Goal: Information Seeking & Learning: Learn about a topic

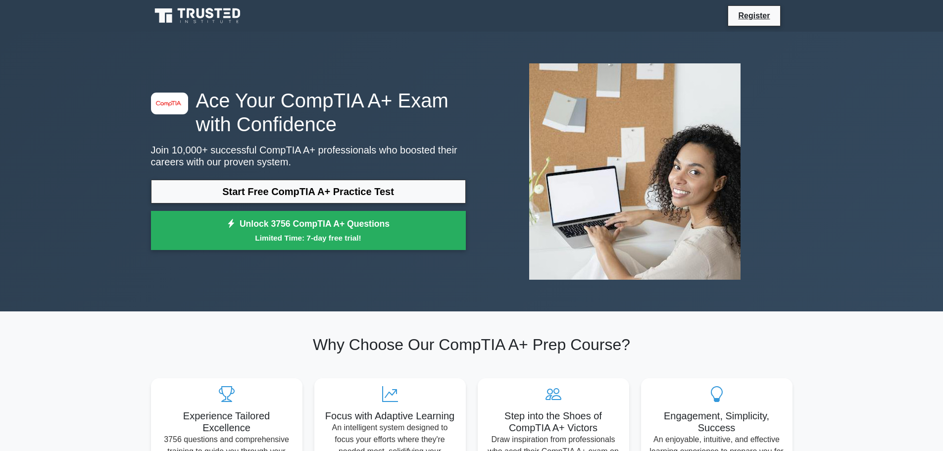
scroll to position [1012, 0]
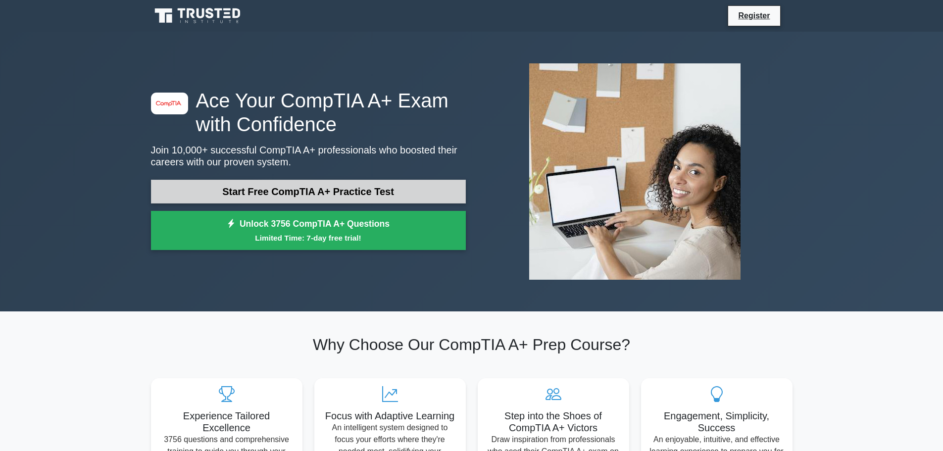
click at [288, 191] on link "Start Free CompTIA A+ Practice Test" at bounding box center [308, 192] width 315 height 24
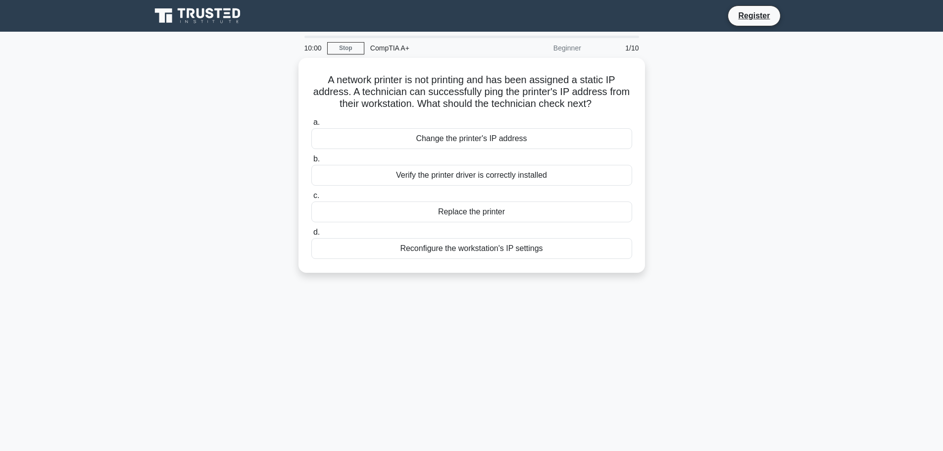
scroll to position [1012, 0]
click at [438, 177] on div "Verify the printer driver is correctly installed" at bounding box center [471, 172] width 321 height 21
click at [311, 160] on input "b. Verify the printer driver is correctly installed" at bounding box center [311, 156] width 0 height 6
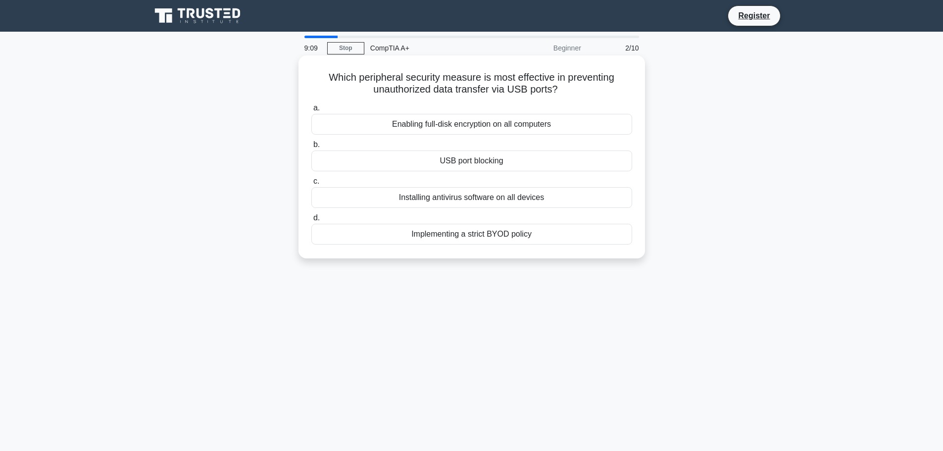
click at [465, 129] on div "Enabling full-disk encryption on all computers" at bounding box center [471, 124] width 321 height 21
click at [311, 111] on input "a. Enabling full-disk encryption on all computers" at bounding box center [311, 108] width 0 height 6
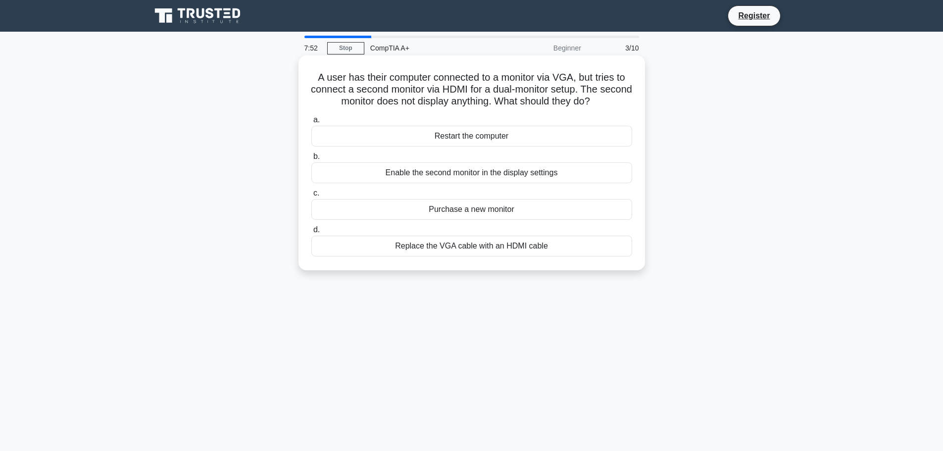
click at [440, 172] on div "Enable the second monitor in the display settings" at bounding box center [471, 172] width 321 height 21
click at [311, 160] on input "b. Enable the second monitor in the display settings" at bounding box center [311, 156] width 0 height 6
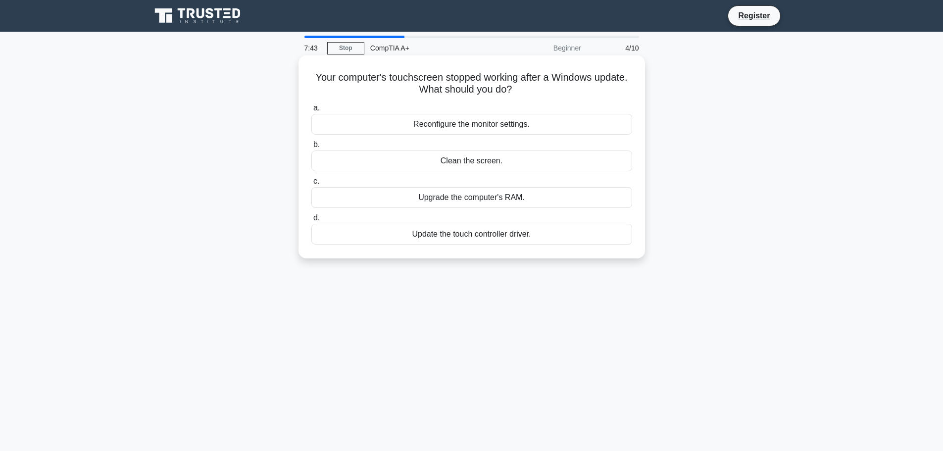
click at [458, 237] on div "Update the touch controller driver." at bounding box center [471, 234] width 321 height 21
click at [311, 221] on input "d. Update the touch controller driver." at bounding box center [311, 218] width 0 height 6
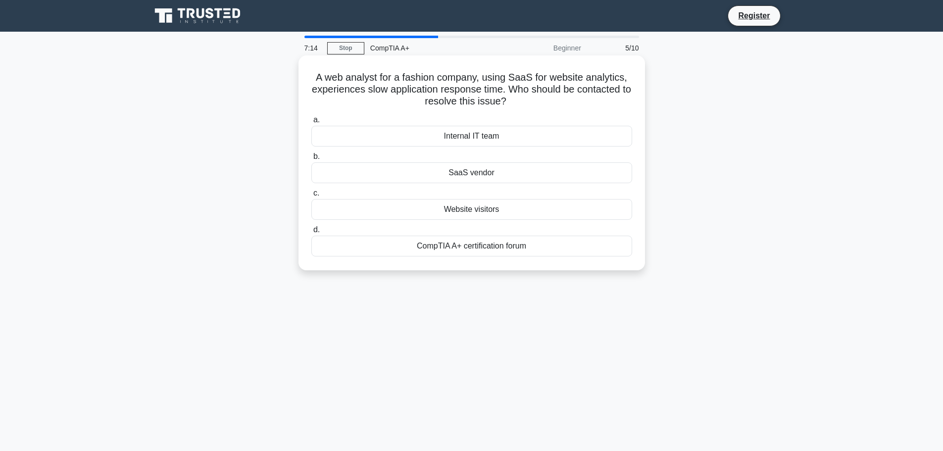
click at [456, 141] on div "Internal IT team" at bounding box center [471, 136] width 321 height 21
click at [311, 123] on input "a. Internal IT team" at bounding box center [311, 120] width 0 height 6
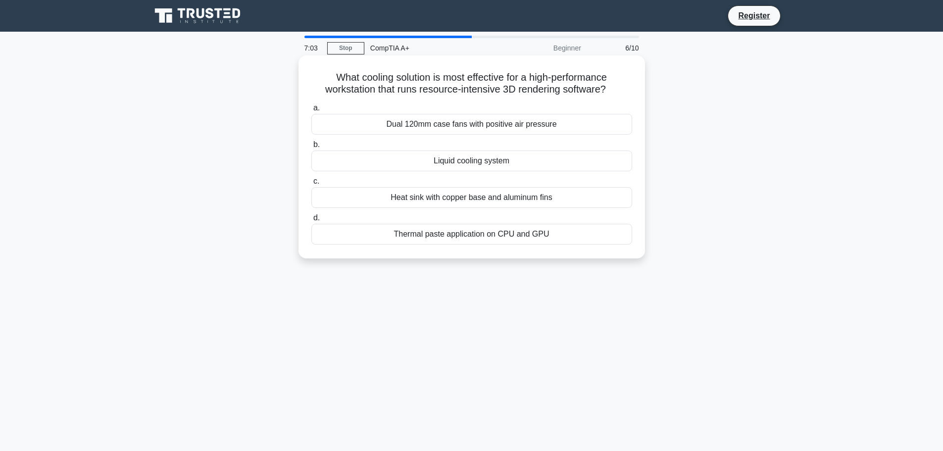
click at [461, 161] on div "Liquid cooling system" at bounding box center [471, 160] width 321 height 21
click at [311, 148] on input "b. Liquid cooling system" at bounding box center [311, 145] width 0 height 6
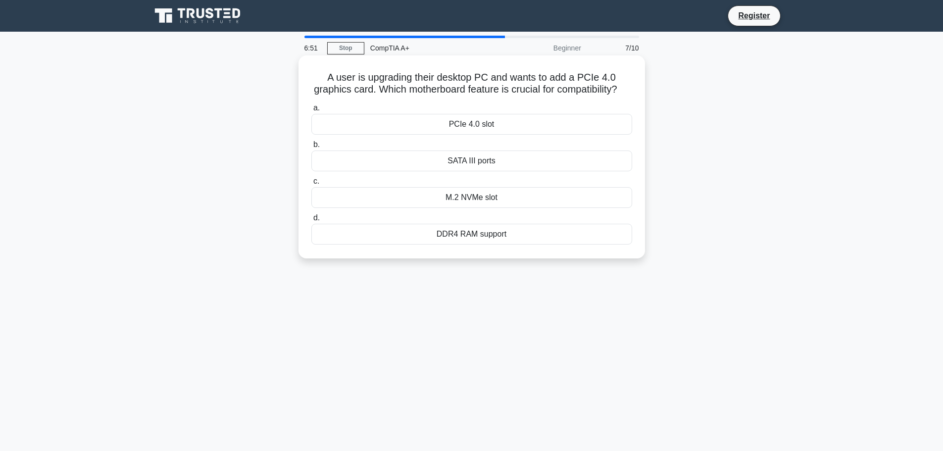
click at [446, 135] on div "PCIe 4.0 slot" at bounding box center [471, 124] width 321 height 21
click at [311, 111] on input "a. PCIe 4.0 slot" at bounding box center [311, 108] width 0 height 6
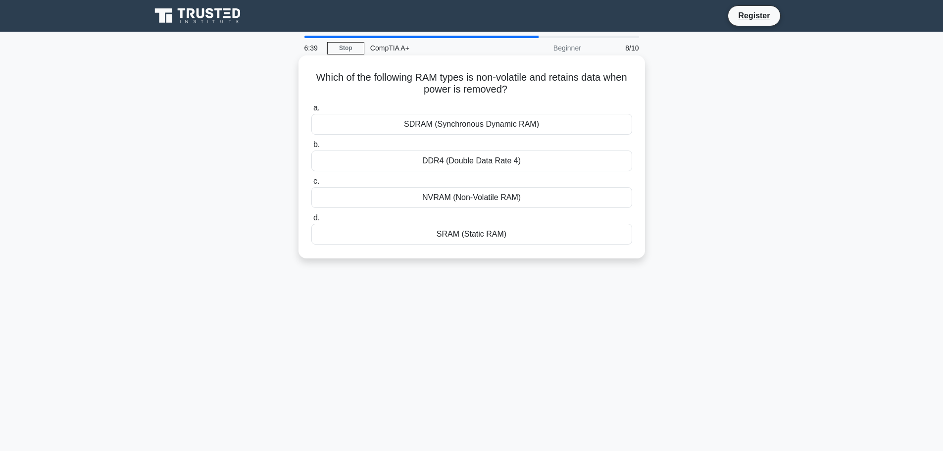
click at [442, 160] on div "DDR4 (Double Data Rate 4)" at bounding box center [471, 160] width 321 height 21
click at [311, 148] on input "b. DDR4 (Double Data Rate 4)" at bounding box center [311, 145] width 0 height 6
click at [466, 171] on div "VR headset" at bounding box center [471, 160] width 321 height 21
click at [311, 148] on input "b. VR headset" at bounding box center [311, 145] width 0 height 6
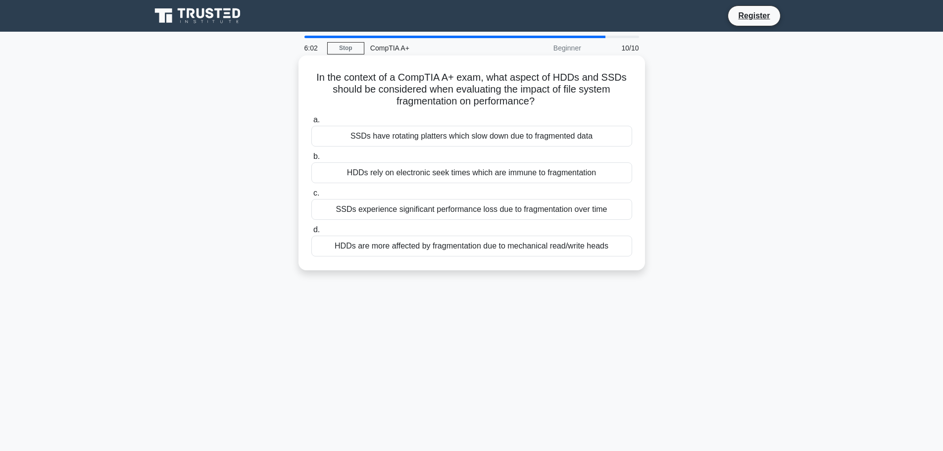
click at [401, 203] on div "SSDs experience significant performance loss due to fragmentation over time" at bounding box center [471, 209] width 321 height 21
click at [311, 196] on input "c. SSDs experience significant performance loss due to fragmentation over time" at bounding box center [311, 193] width 0 height 6
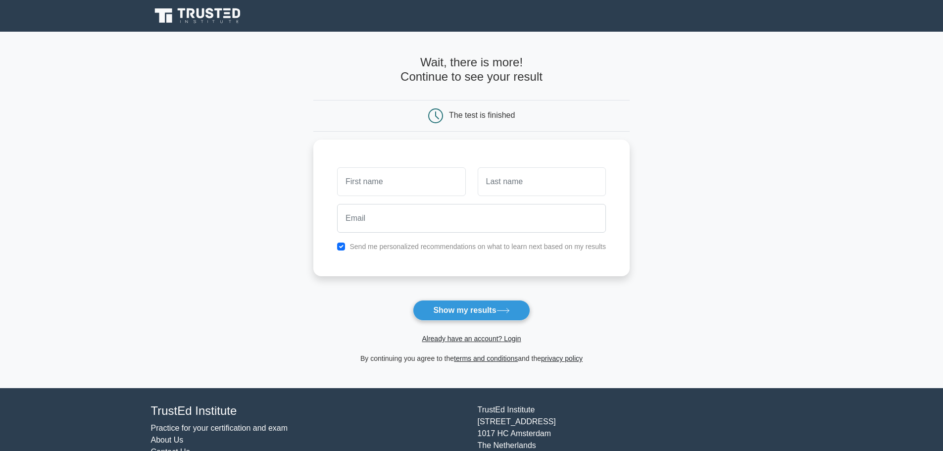
scroll to position [1012, 0]
click at [409, 182] on input "text" at bounding box center [401, 179] width 128 height 29
click at [461, 308] on button "Show my results" at bounding box center [471, 310] width 117 height 21
click at [393, 181] on input "text" at bounding box center [401, 179] width 128 height 29
type input "cole"
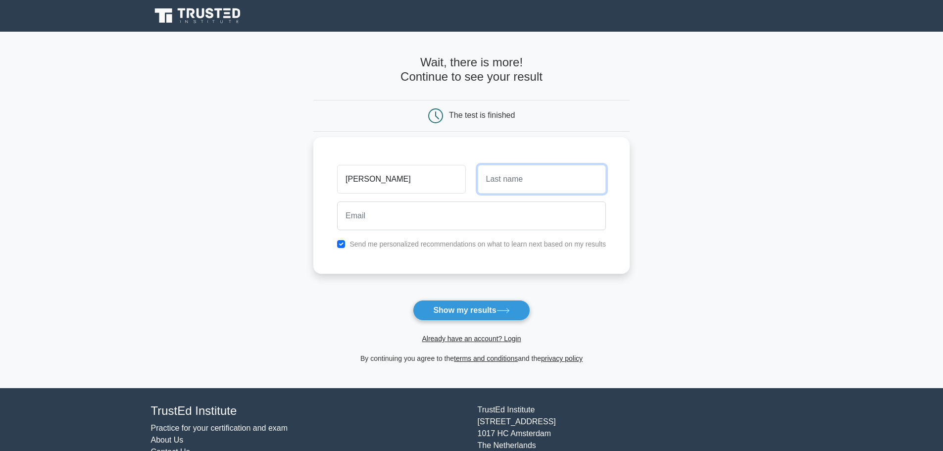
click at [515, 186] on input "text" at bounding box center [542, 179] width 128 height 29
type input "lafar"
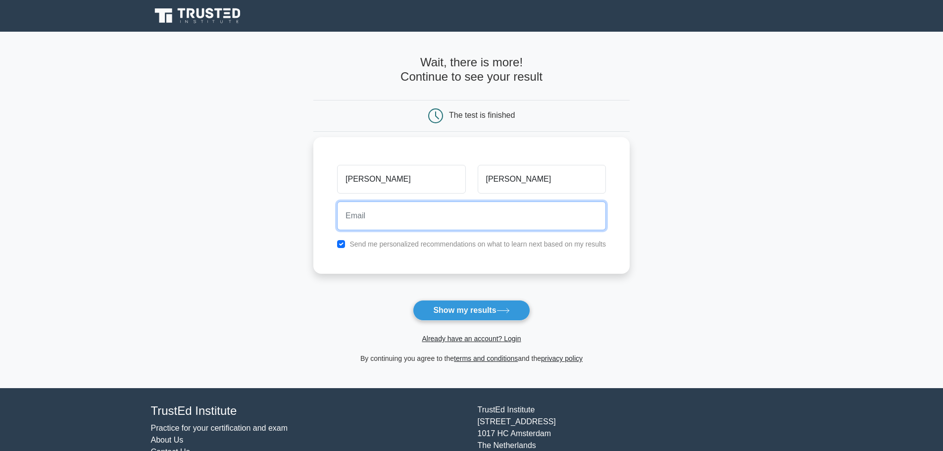
click at [471, 219] on input "email" at bounding box center [471, 215] width 269 height 29
type input "colelafar@gmail.com"
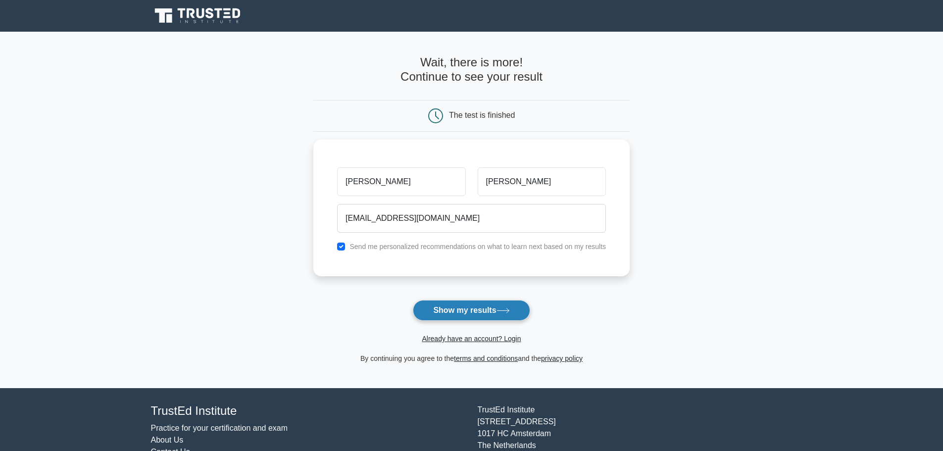
click at [459, 306] on button "Show my results" at bounding box center [471, 310] width 117 height 21
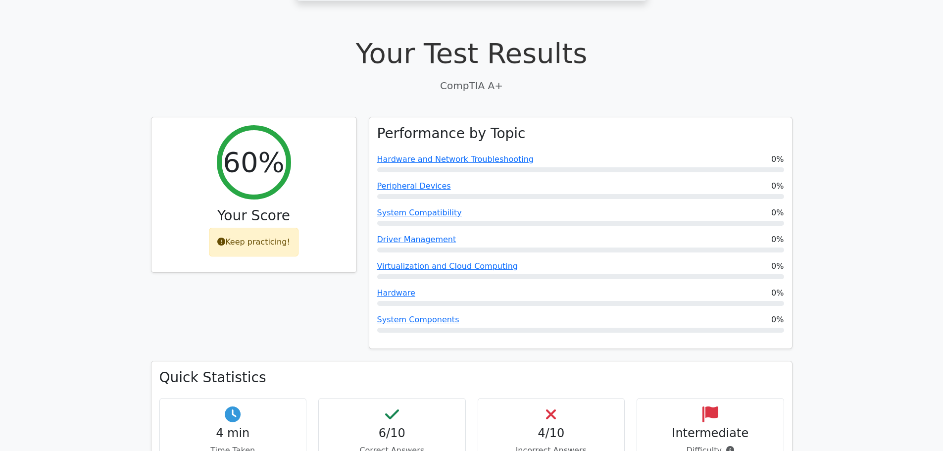
scroll to position [297, 0]
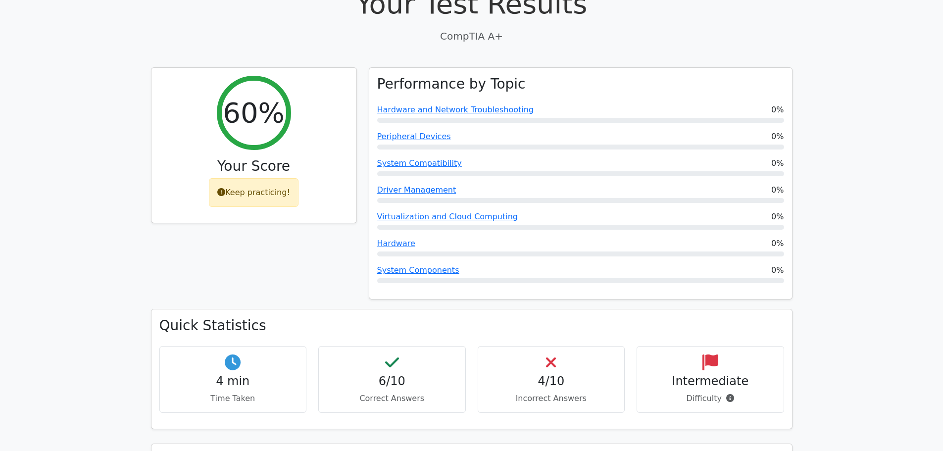
click at [546, 354] on icon at bounding box center [551, 362] width 10 height 16
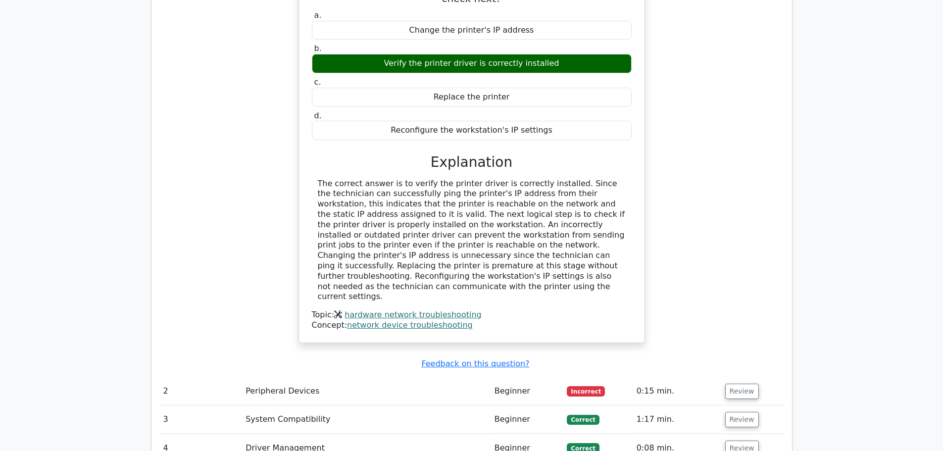
scroll to position [940, 0]
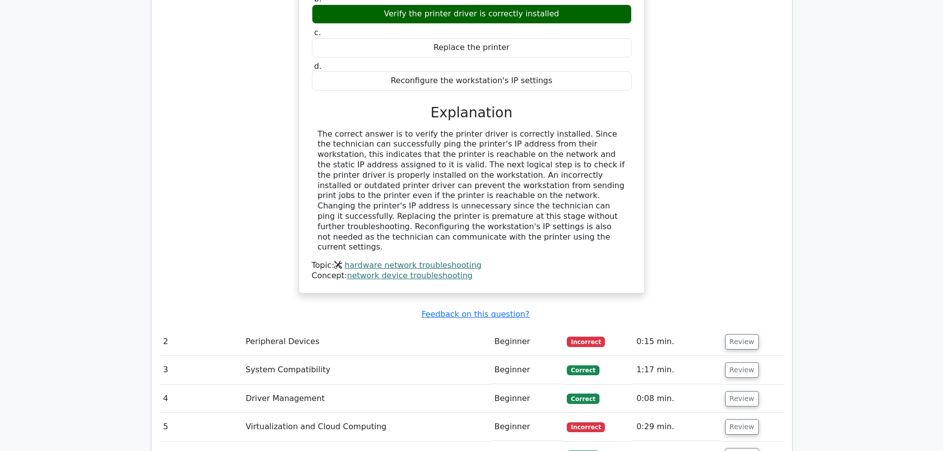
click at [345, 413] on td "Virtualization and Cloud Computing" at bounding box center [366, 427] width 249 height 28
click at [728, 419] on button "Review" at bounding box center [742, 426] width 34 height 15
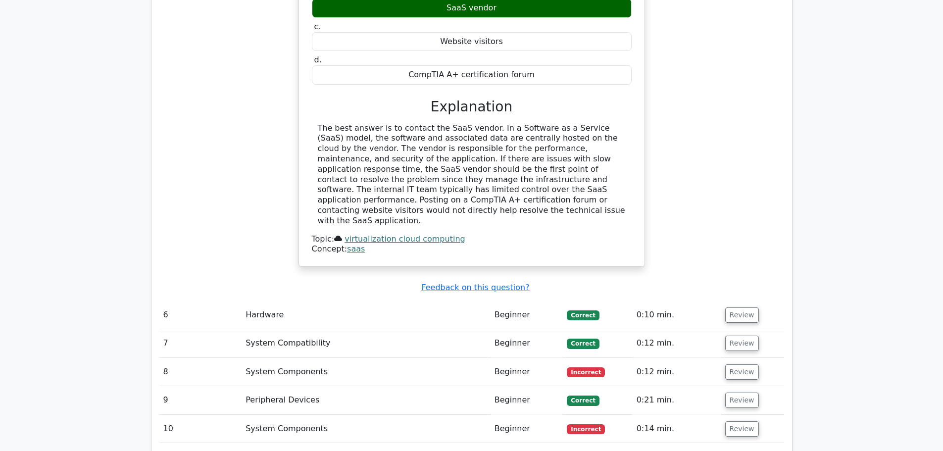
scroll to position [1534, 0]
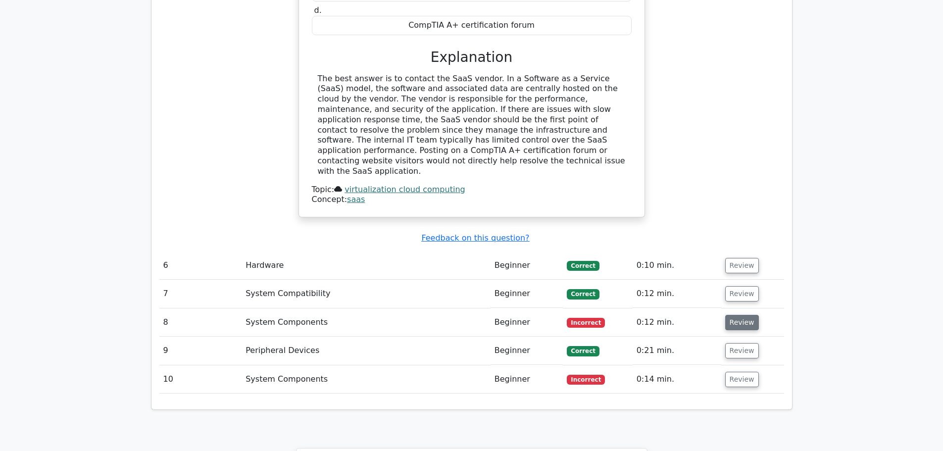
click at [736, 315] on button "Review" at bounding box center [742, 322] width 34 height 15
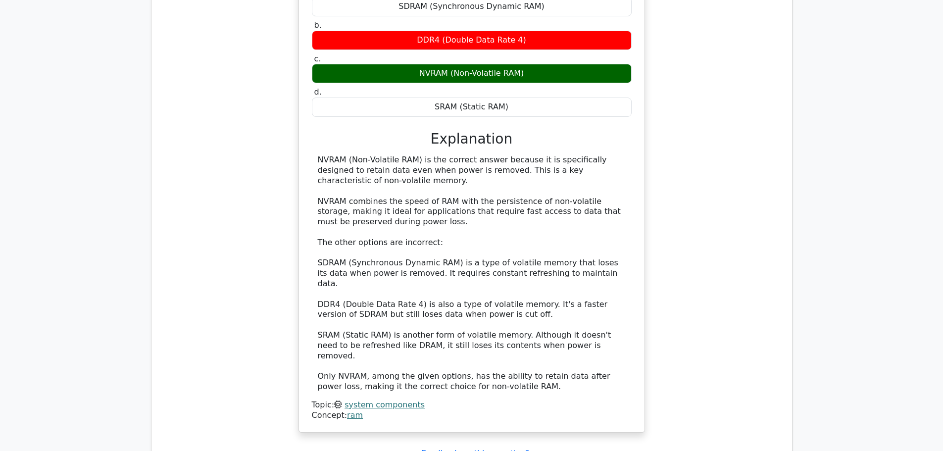
scroll to position [2029, 0]
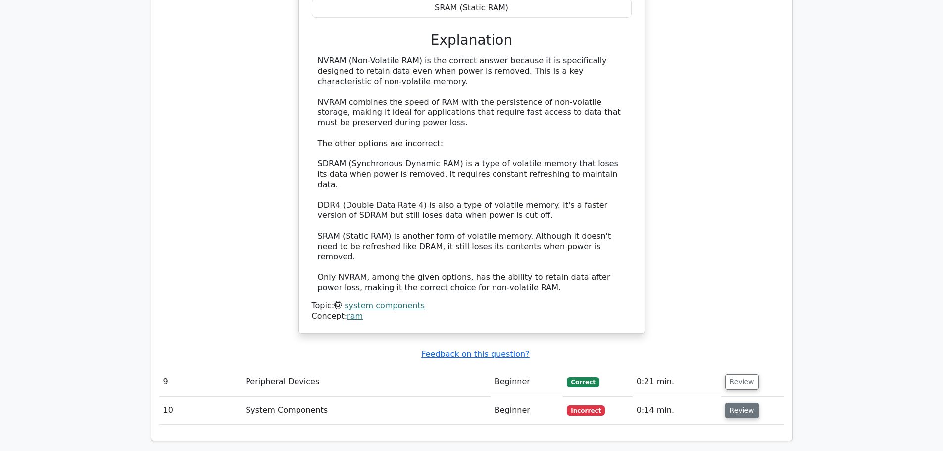
click at [735, 403] on button "Review" at bounding box center [742, 410] width 34 height 15
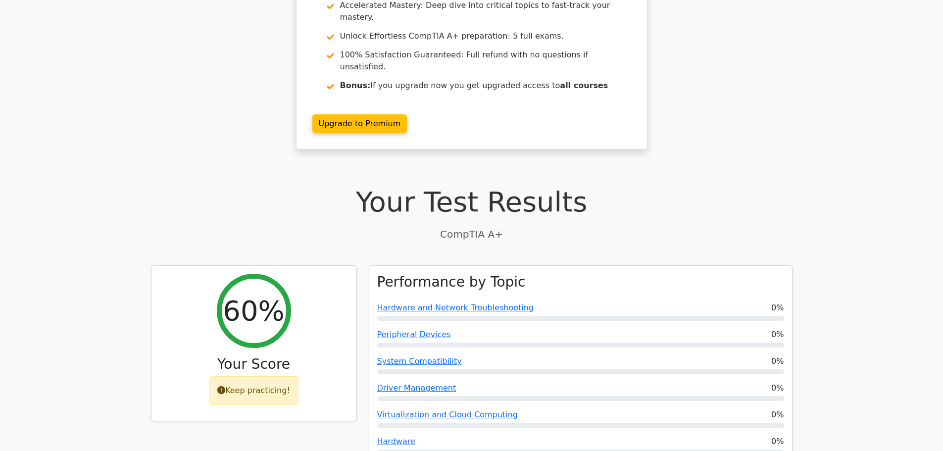
scroll to position [0, 0]
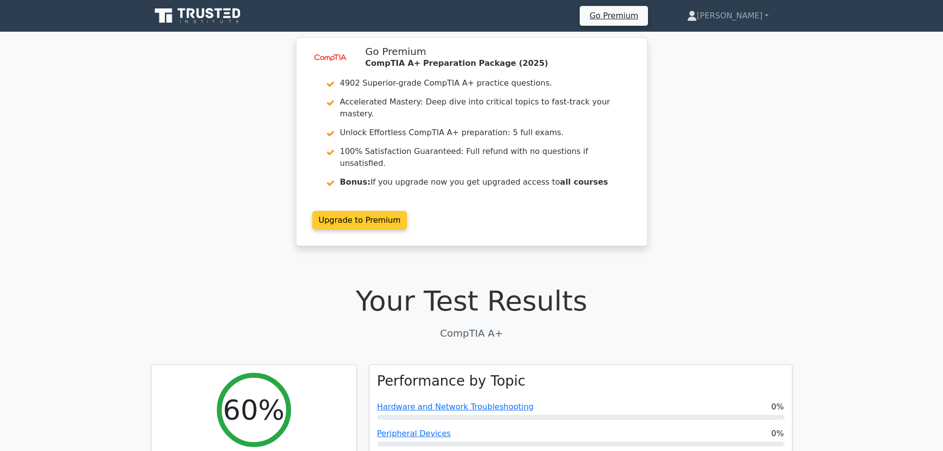
click at [380, 211] on link "Upgrade to Premium" at bounding box center [359, 220] width 95 height 19
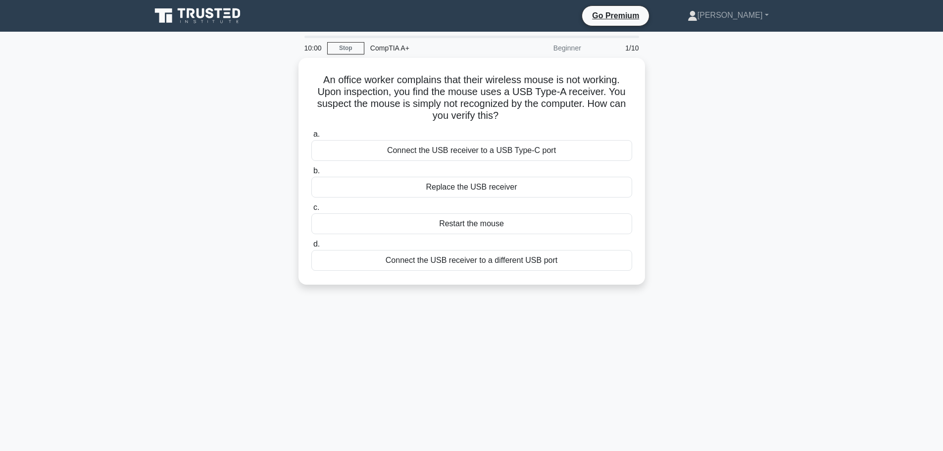
scroll to position [1012, 0]
click at [343, 49] on link "Stop" at bounding box center [345, 48] width 37 height 12
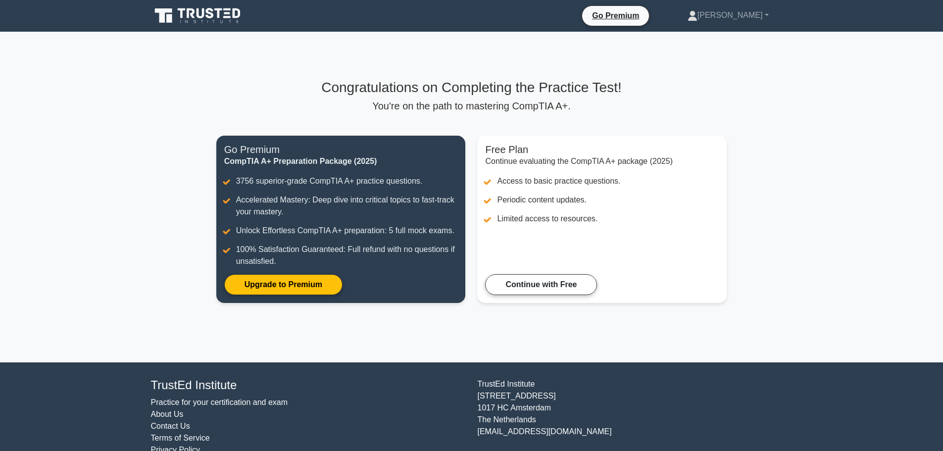
scroll to position [1012, 0]
click at [536, 280] on link "Continue with Free" at bounding box center [541, 282] width 112 height 21
